Goal: Check status: Check status

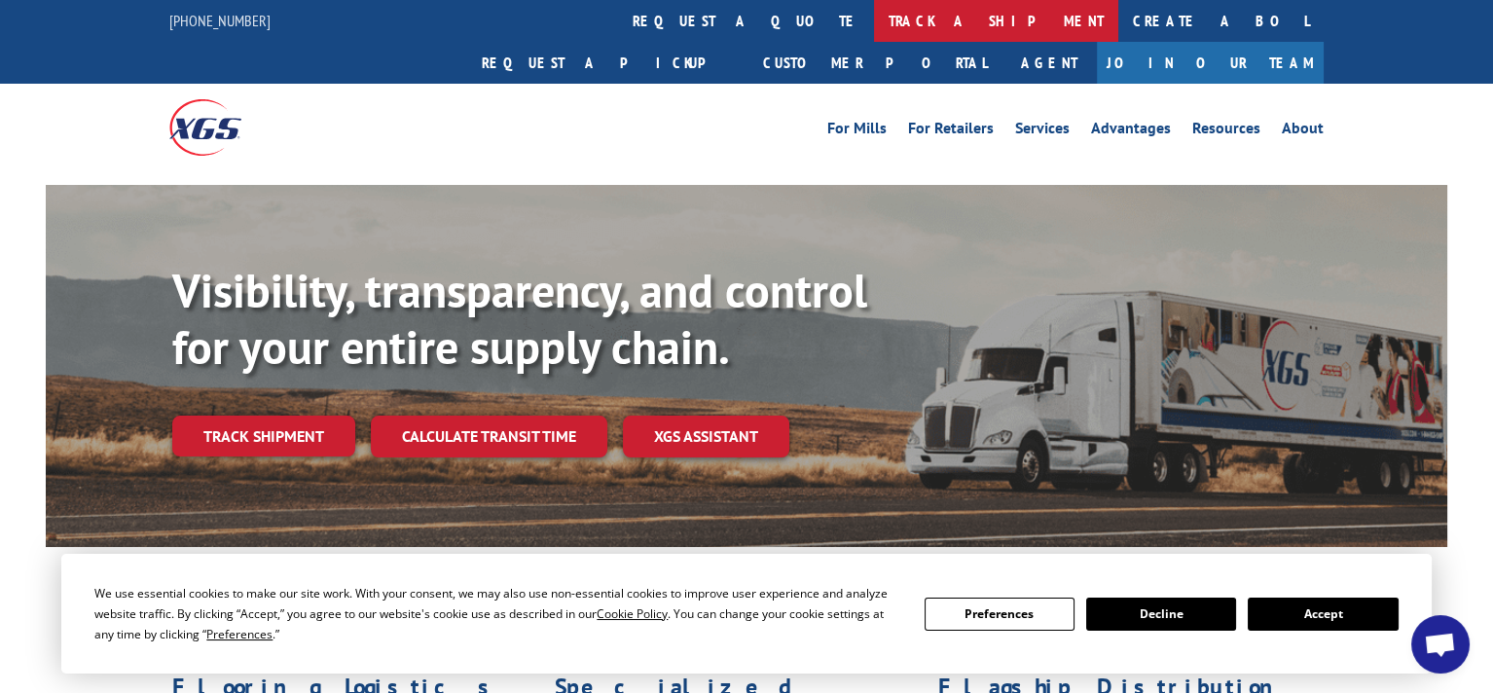
click at [874, 18] on link "track a shipment" at bounding box center [996, 21] width 244 height 42
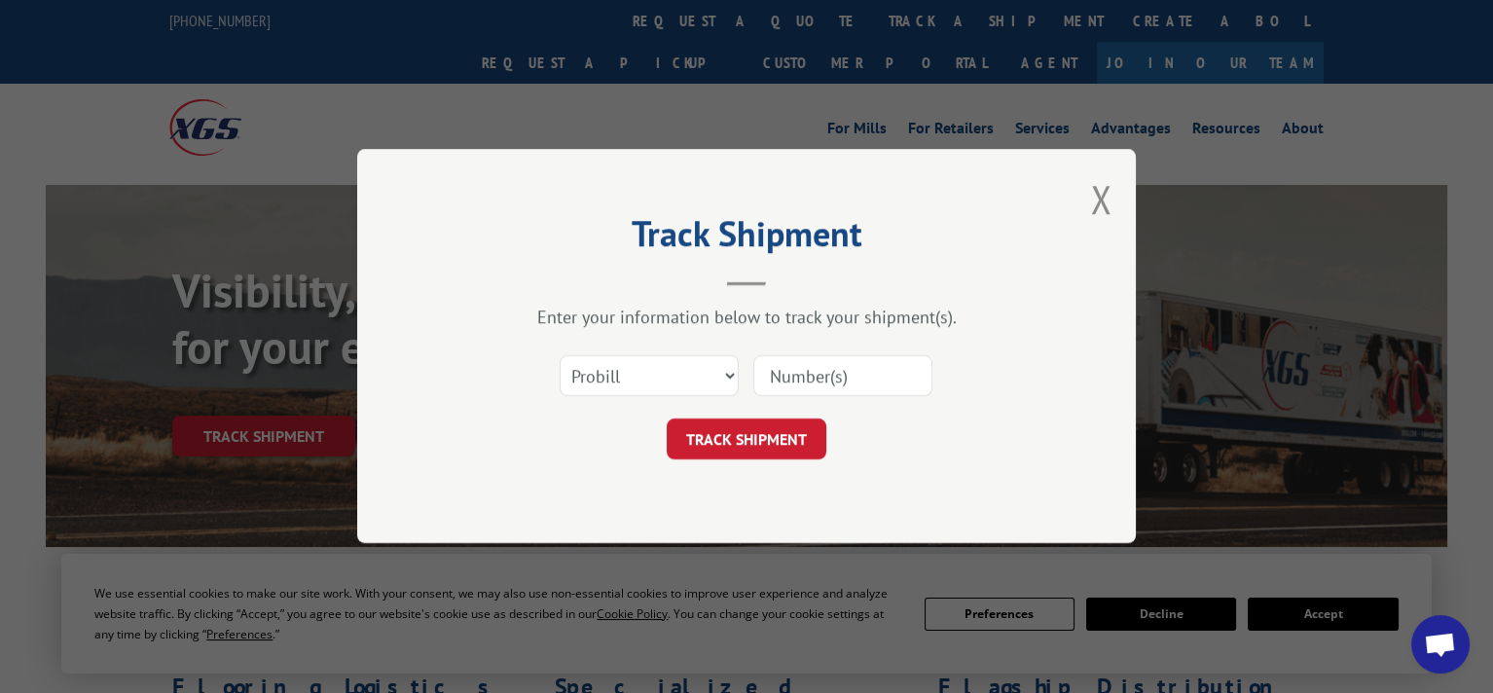
click at [779, 366] on input at bounding box center [842, 376] width 179 height 41
click at [728, 383] on select "Select category... Probill BOL PO" at bounding box center [649, 376] width 179 height 41
select select "bol"
click at [560, 356] on select "Select category... Probill BOL PO" at bounding box center [649, 376] width 179 height 41
click at [797, 369] on input at bounding box center [842, 376] width 179 height 41
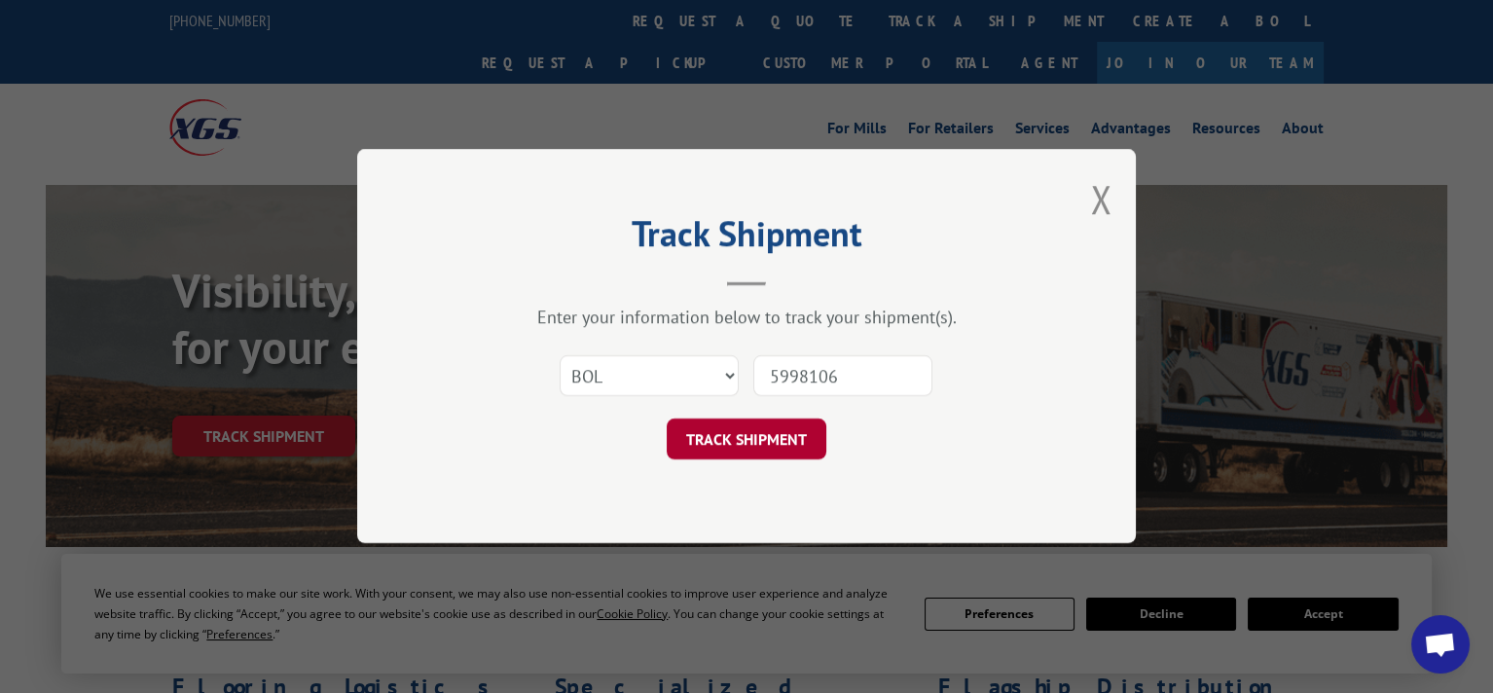
type input "5998106"
click at [776, 442] on button "TRACK SHIPMENT" at bounding box center [747, 440] width 160 height 41
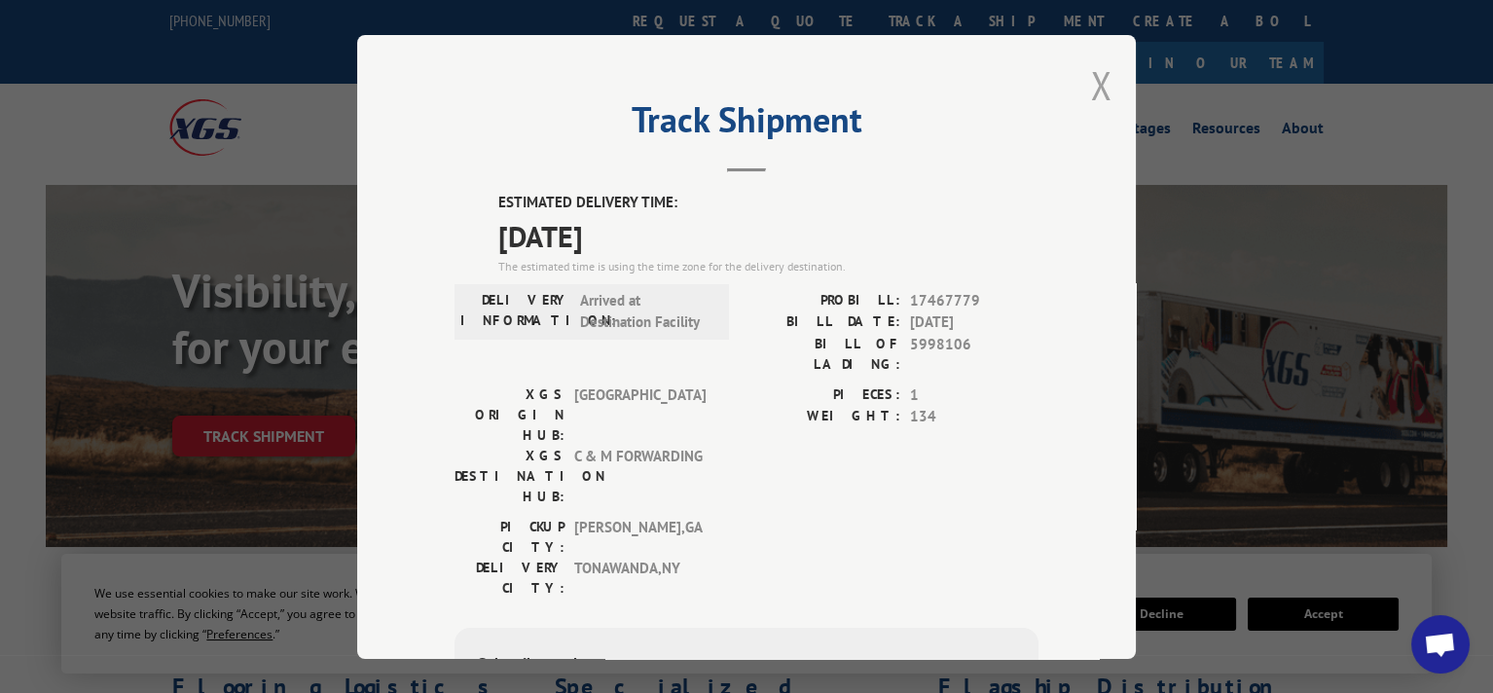
click at [1098, 76] on button "Close modal" at bounding box center [1100, 85] width 21 height 52
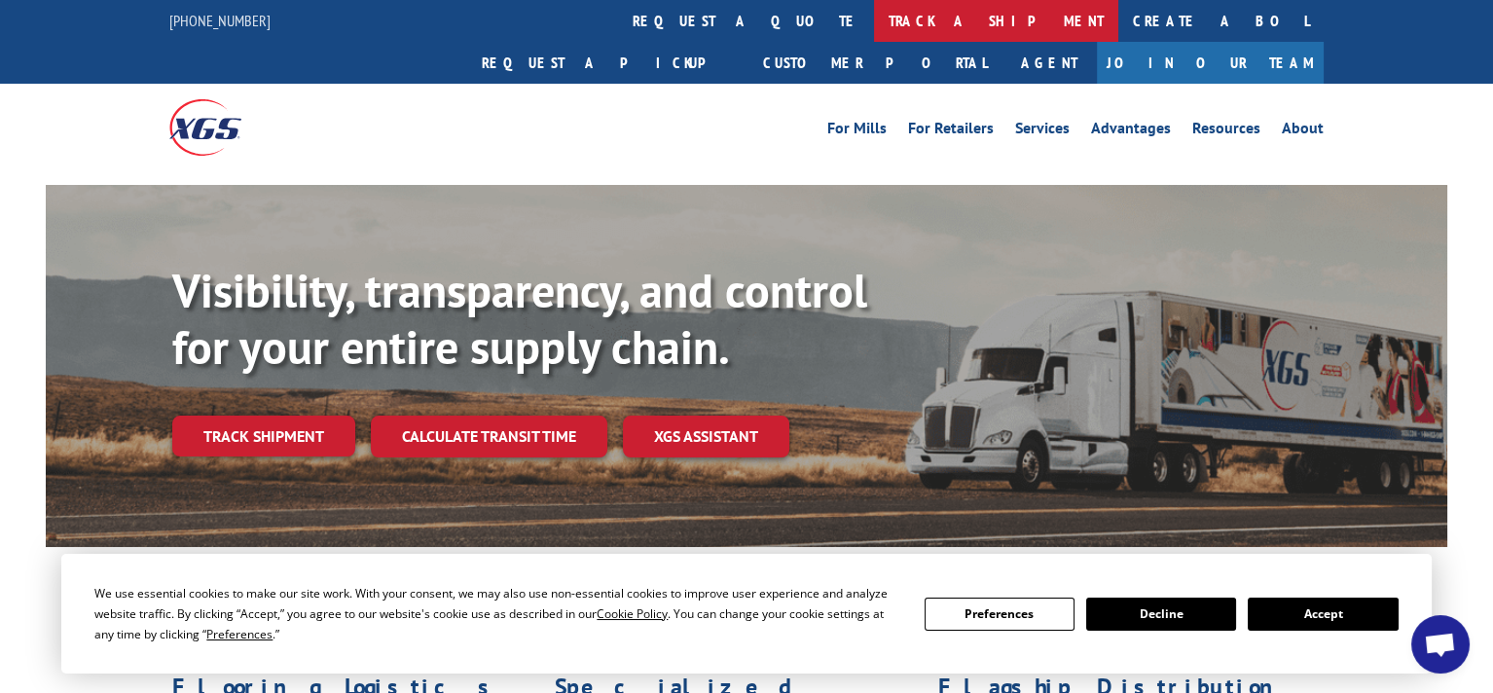
click at [874, 15] on link "track a shipment" at bounding box center [996, 21] width 244 height 42
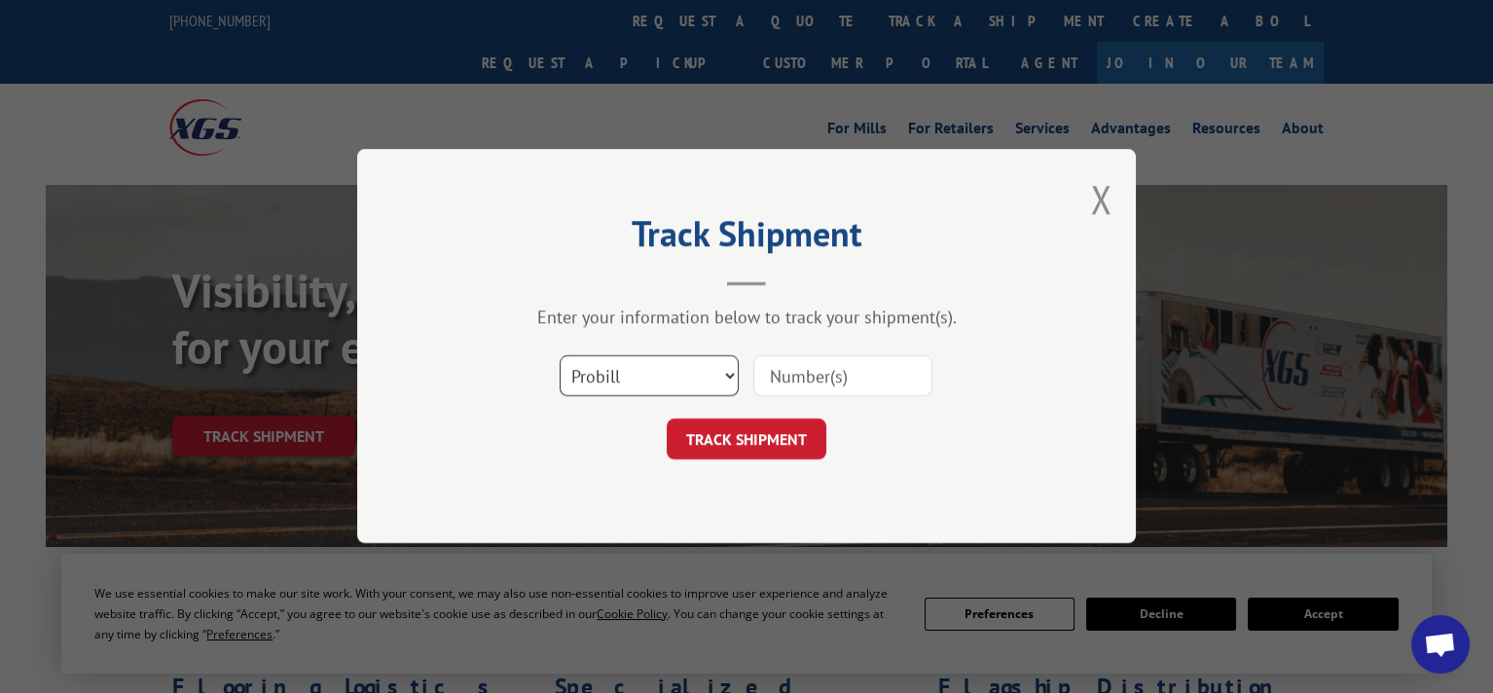
click at [725, 377] on select "Select category... Probill BOL PO" at bounding box center [649, 376] width 179 height 41
select select "bol"
click at [560, 356] on select "Select category... Probill BOL PO" at bounding box center [649, 376] width 179 height 41
click at [774, 372] on input at bounding box center [842, 376] width 179 height 41
type input "6003466"
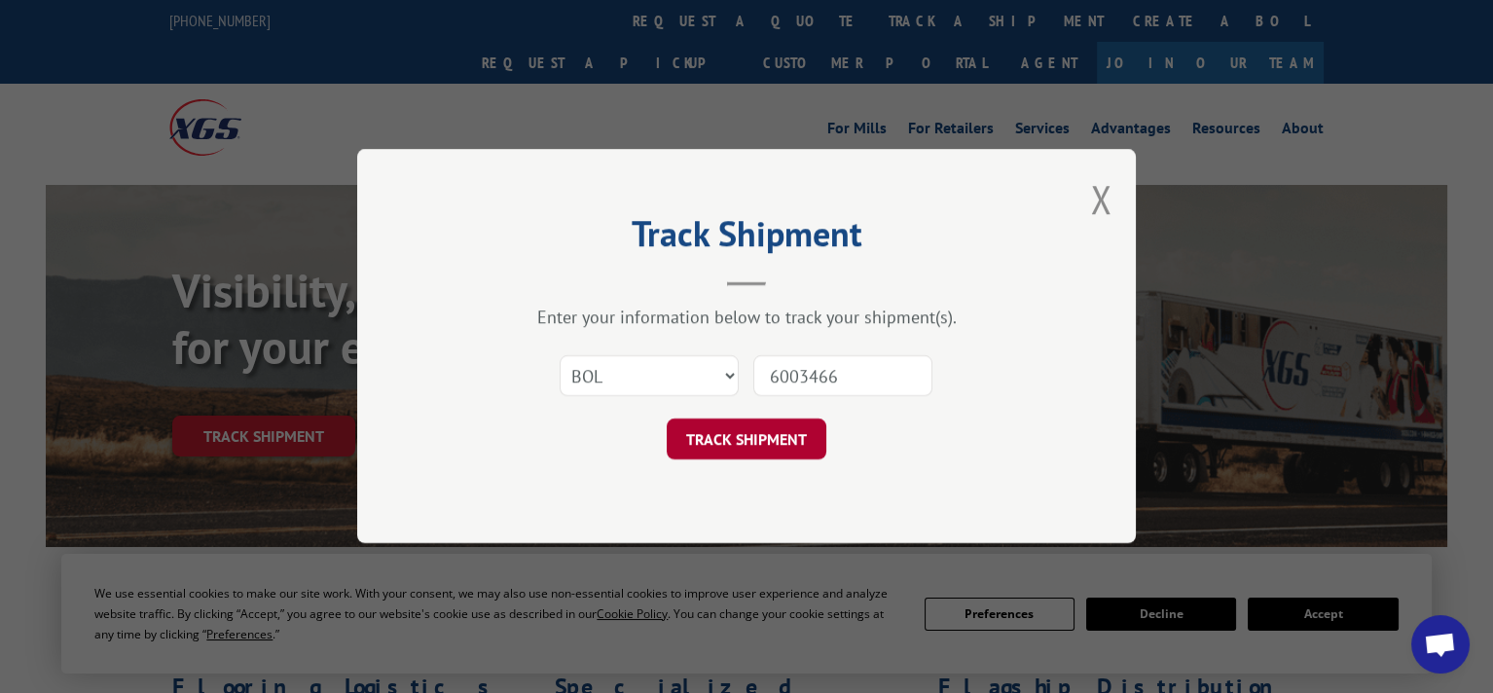
click at [746, 438] on button "TRACK SHIPMENT" at bounding box center [747, 440] width 160 height 41
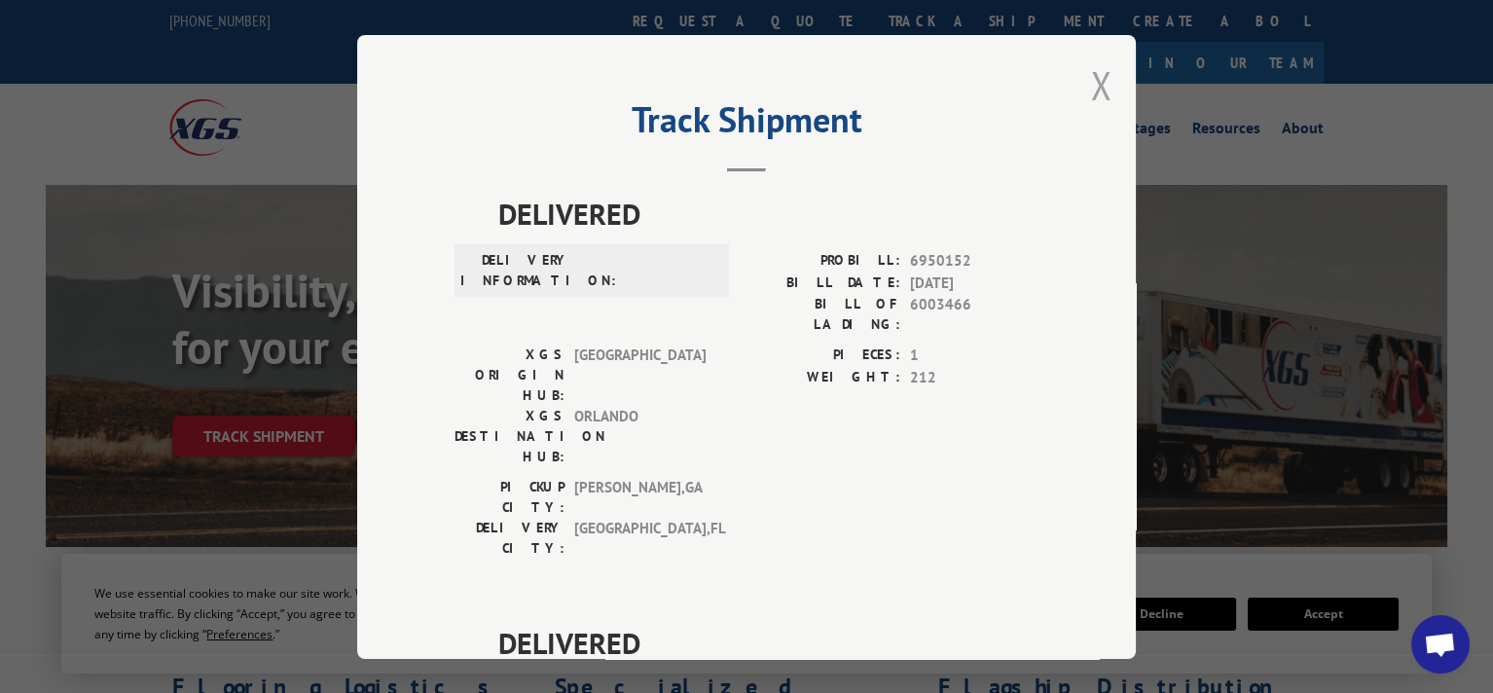
click at [1090, 85] on button "Close modal" at bounding box center [1100, 85] width 21 height 52
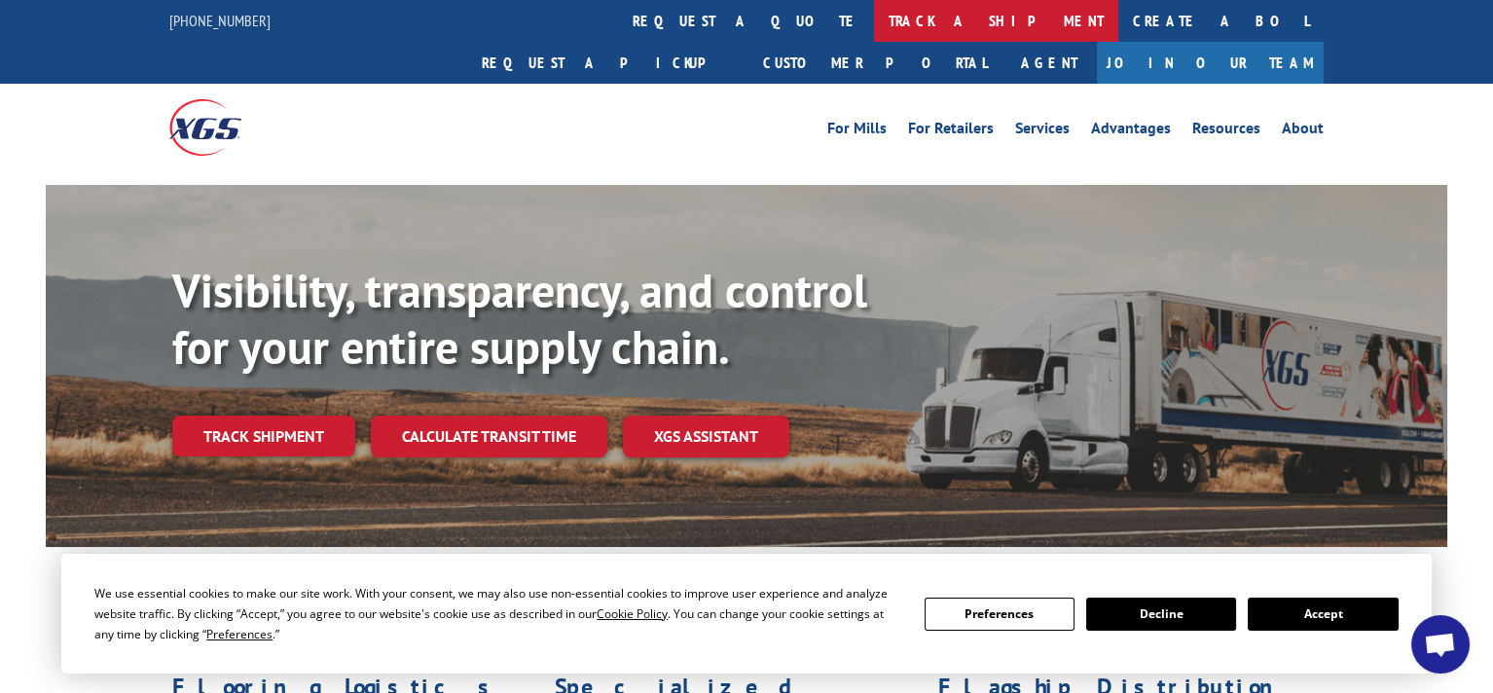
click at [874, 15] on link "track a shipment" at bounding box center [996, 21] width 244 height 42
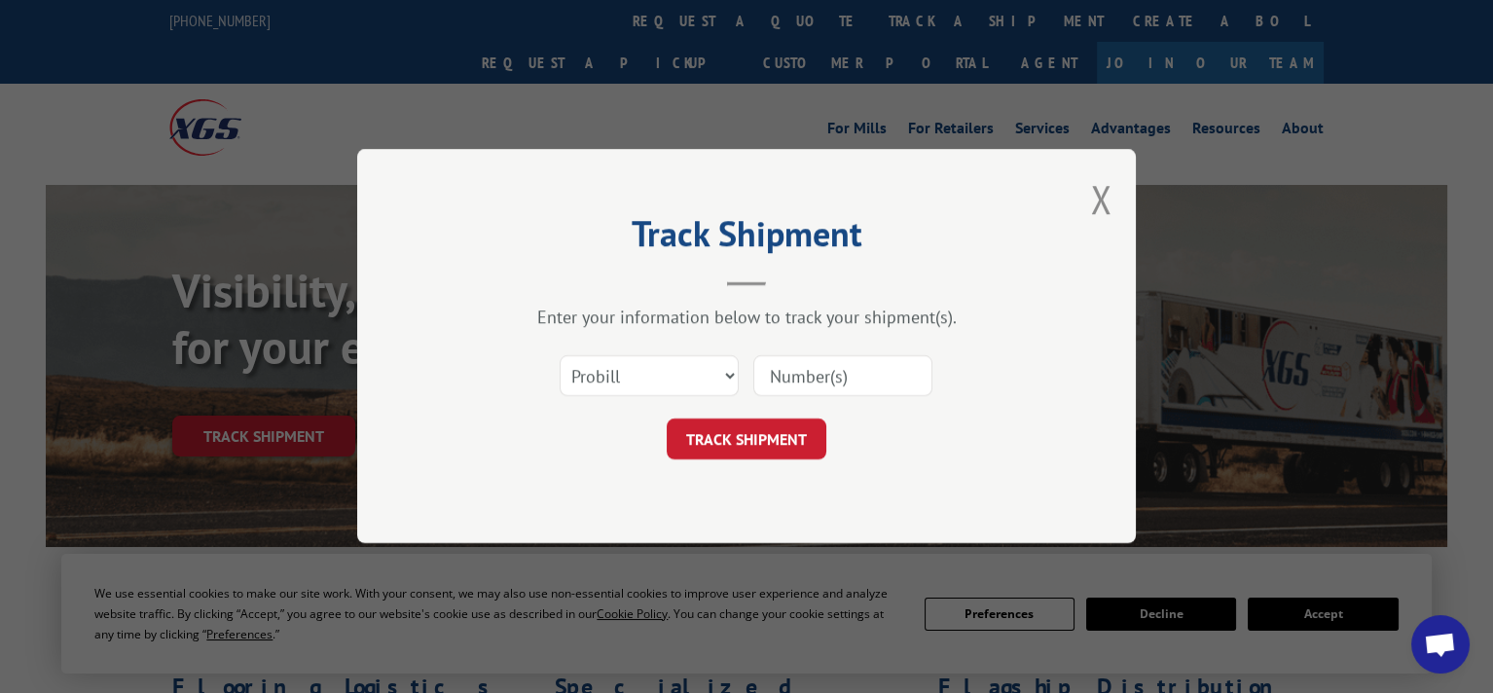
click at [797, 368] on input at bounding box center [842, 376] width 179 height 41
type input "17227905"
click at [752, 429] on button "TRACK SHIPMENT" at bounding box center [747, 440] width 160 height 41
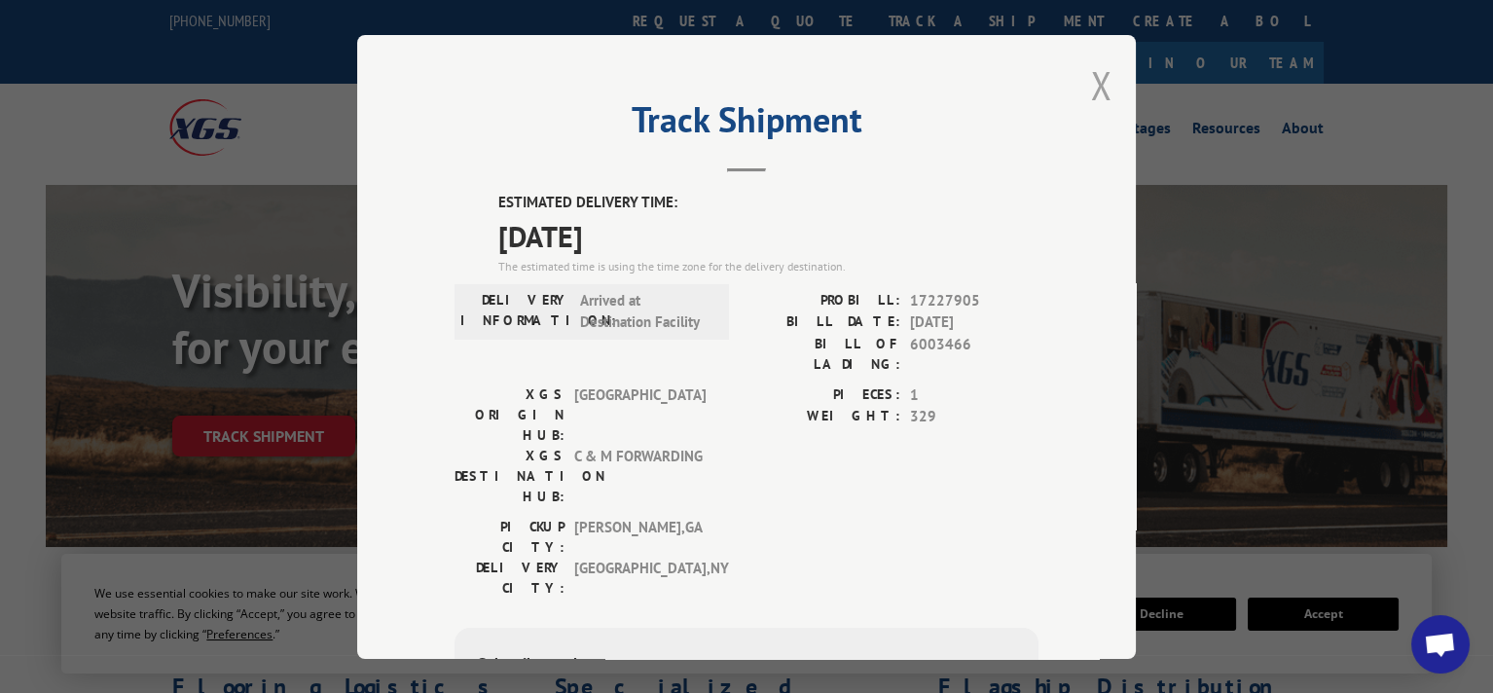
click at [1095, 89] on button "Close modal" at bounding box center [1100, 85] width 21 height 52
